Goal: Navigation & Orientation: Find specific page/section

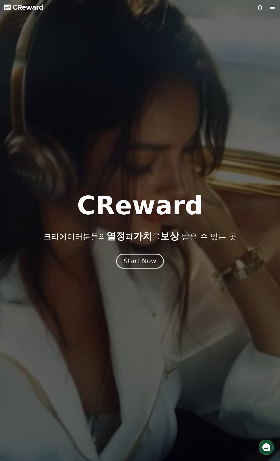
click at [148, 260] on div "Start Now" at bounding box center [140, 261] width 33 height 9
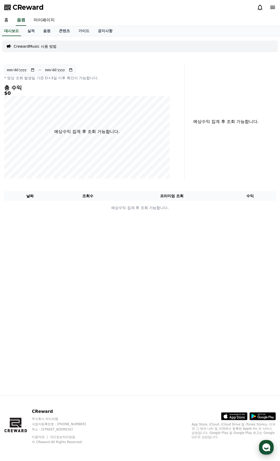
click at [269, 448] on icon "button" at bounding box center [266, 446] width 9 height 9
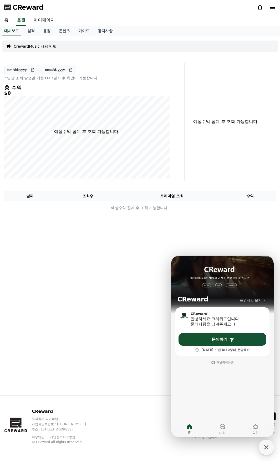
click at [137, 370] on div "**********" at bounding box center [140, 215] width 280 height 359
click at [60, 33] on link "콘텐츠" at bounding box center [64, 31] width 19 height 10
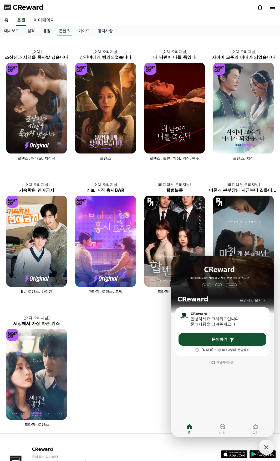
click at [48, 30] on link "음원" at bounding box center [47, 31] width 16 height 10
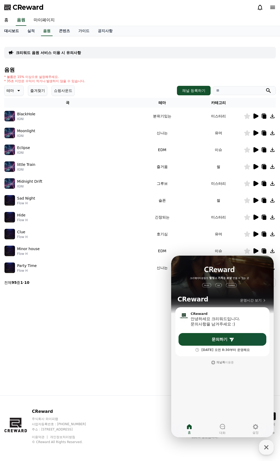
click at [16, 31] on link "대시보드" at bounding box center [11, 31] width 23 height 10
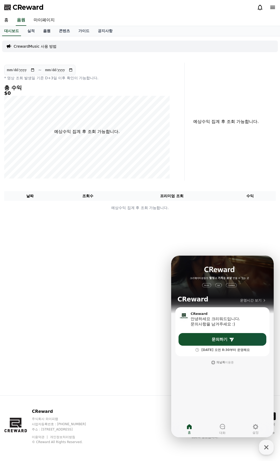
click at [41, 33] on link "음원" at bounding box center [47, 31] width 16 height 10
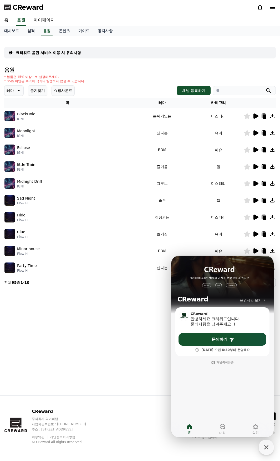
click at [32, 31] on link "실적" at bounding box center [31, 31] width 16 height 10
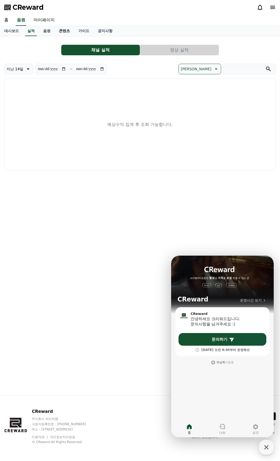
click at [57, 32] on link "콘텐츠" at bounding box center [64, 31] width 19 height 10
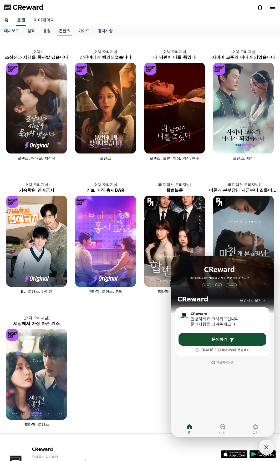
click at [72, 33] on link "콘텐츠" at bounding box center [64, 31] width 15 height 10
click at [76, 33] on link "가이드" at bounding box center [83, 31] width 19 height 10
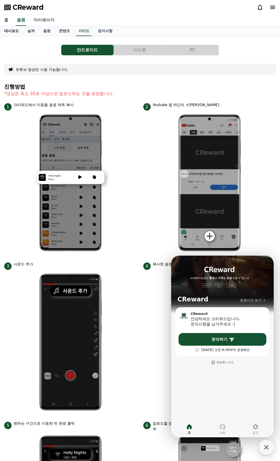
click at [13, 32] on link "대시보드" at bounding box center [11, 31] width 23 height 10
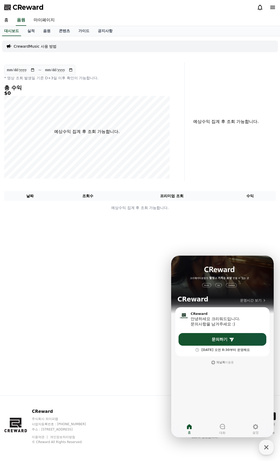
click at [260, 11] on div at bounding box center [266, 7] width 19 height 8
click at [261, 9] on icon at bounding box center [260, 8] width 5 height 6
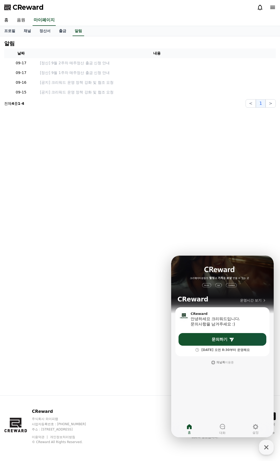
click at [275, 7] on icon at bounding box center [273, 7] width 6 height 6
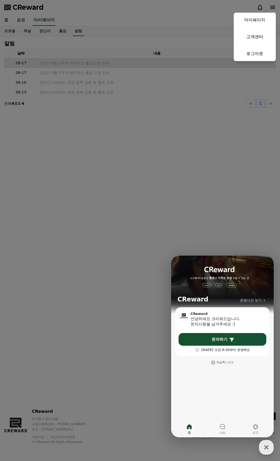
click at [148, 60] on button "close" at bounding box center [140, 230] width 280 height 461
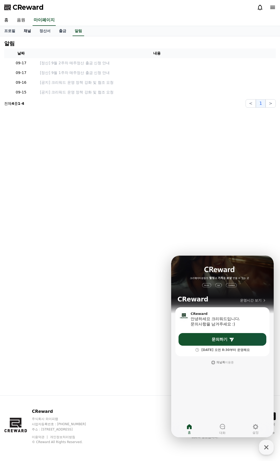
click at [20, 27] on link "채널" at bounding box center [27, 31] width 16 height 10
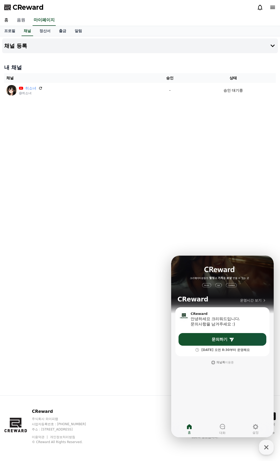
click at [21, 25] on link "음원" at bounding box center [21, 20] width 17 height 11
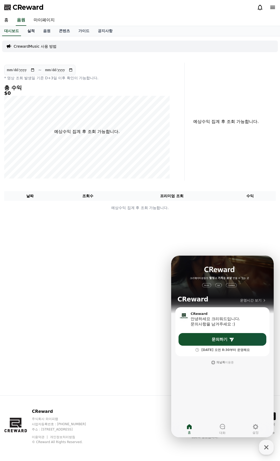
click at [34, 30] on link "실적" at bounding box center [31, 31] width 16 height 10
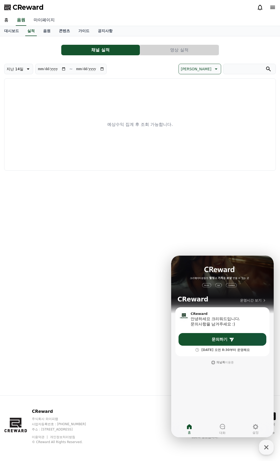
click at [44, 18] on link "마이페이지" at bounding box center [43, 20] width 29 height 11
select select "**********"
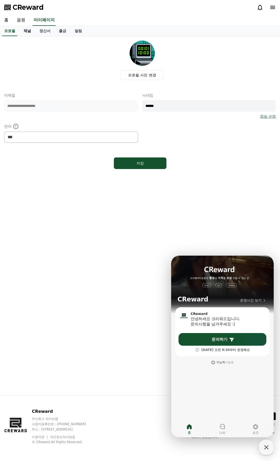
click at [34, 29] on link "채널" at bounding box center [27, 31] width 16 height 10
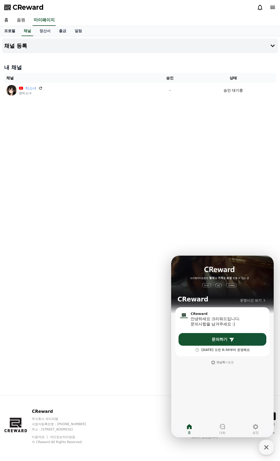
click at [15, 30] on link "프로필" at bounding box center [9, 31] width 19 height 10
select select "**********"
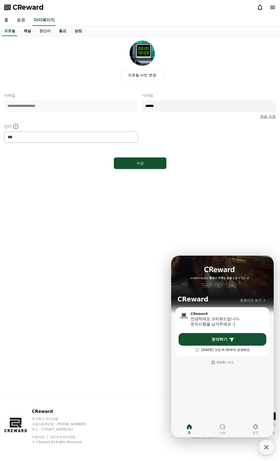
click at [32, 32] on link "채널" at bounding box center [27, 31] width 16 height 10
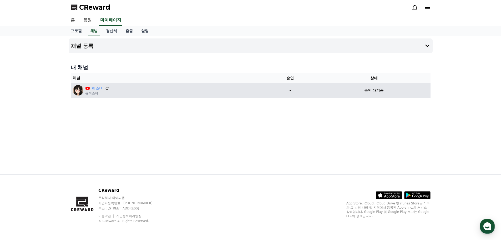
click at [385, 91] on div "승인 대기중" at bounding box center [374, 91] width 109 height 6
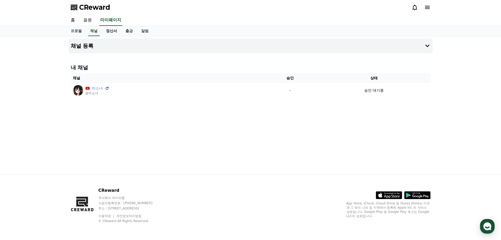
click at [108, 33] on link "정산서" at bounding box center [111, 31] width 19 height 10
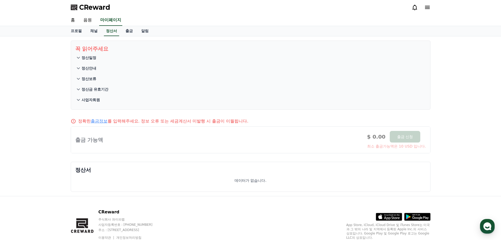
drag, startPoint x: 97, startPoint y: 81, endPoint x: 118, endPoint y: 112, distance: 38.5
click at [118, 112] on div "꼭 읽어주세요 정산일정 정산안내 정산보류 정산금 유효기간 사업자회원 정확한 출금정보 를 입력해주세요. 정보 오류 또는 세금계산서 미발행 시 출…" at bounding box center [251, 116] width 369 height 160
click at [76, 30] on link "프로필" at bounding box center [76, 31] width 19 height 10
select select "**********"
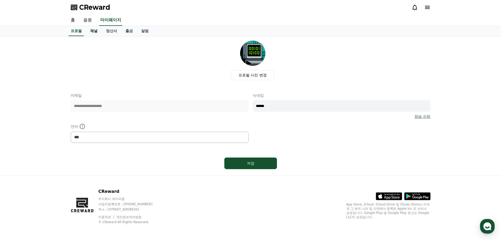
click at [98, 34] on link "채널" at bounding box center [94, 31] width 16 height 10
